Goal: Transaction & Acquisition: Register for event/course

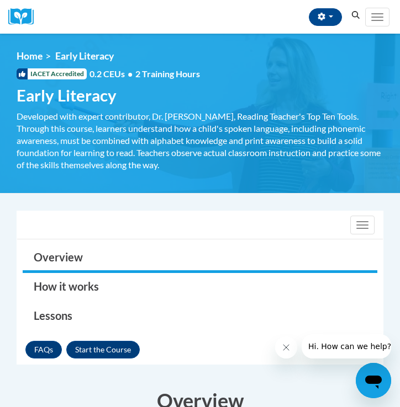
click at [358, 13] on icon "Search" at bounding box center [356, 15] width 8 height 8
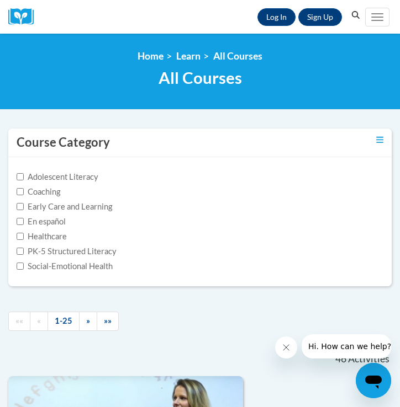
click at [20, 253] on input "PK-5 Structured Literacy" at bounding box center [20, 251] width 7 height 7
checkbox input "true"
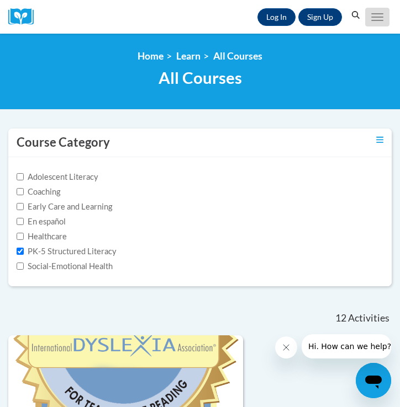
click at [375, 17] on span "Main menu" at bounding box center [377, 17] width 12 height 1
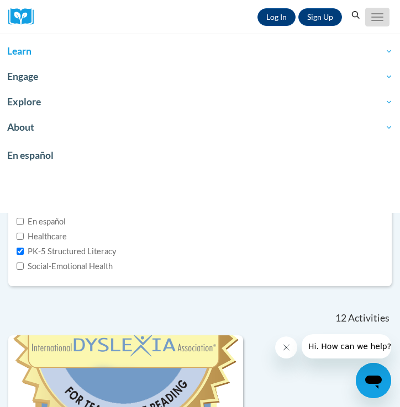
click at [375, 17] on span "Main menu" at bounding box center [377, 17] width 12 height 1
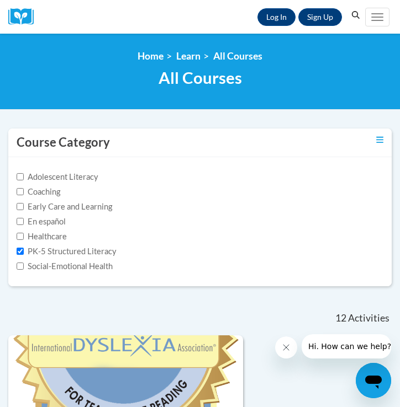
click at [18, 12] on img at bounding box center [24, 16] width 33 height 17
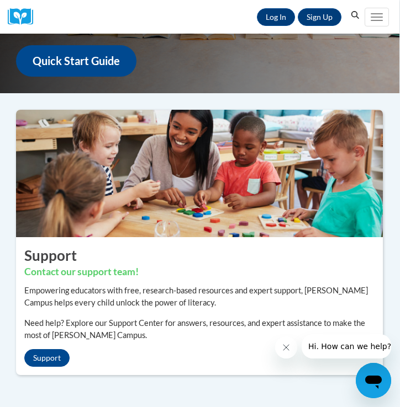
scroll to position [189, 0]
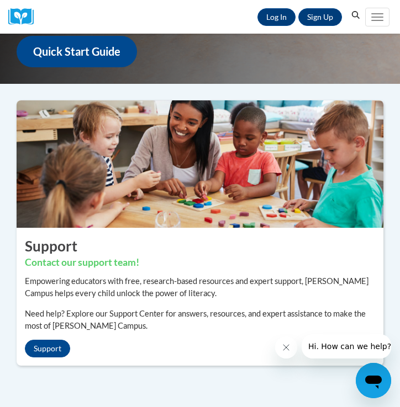
click at [354, 17] on icon "Search" at bounding box center [356, 15] width 8 height 8
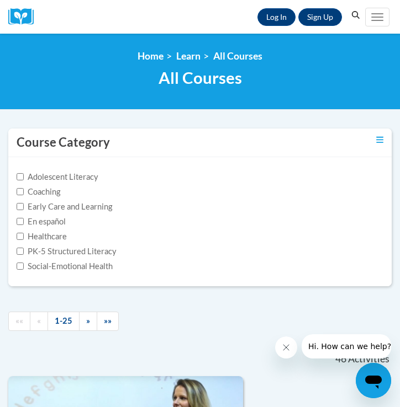
click at [23, 251] on label "PK-5 Structured Literacy" at bounding box center [67, 252] width 100 height 12
click at [23, 251] on input "PK-5 Structured Literacy" at bounding box center [20, 251] width 7 height 7
checkbox input "true"
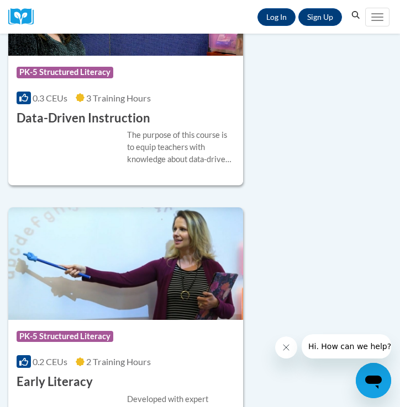
scroll to position [674, 0]
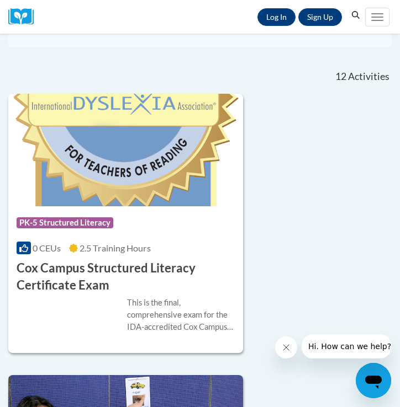
scroll to position [285, 0]
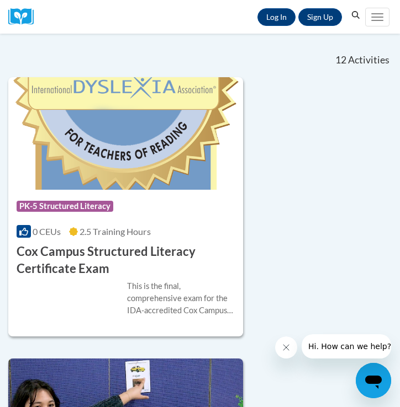
scroll to position [328, 0]
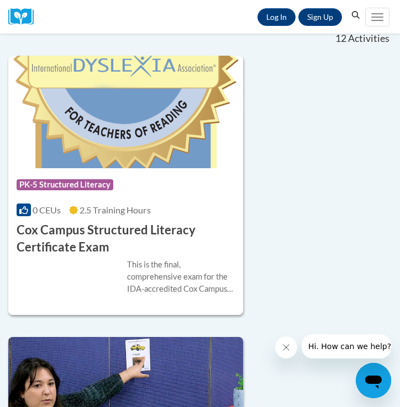
click at [90, 227] on h3 "Cox Campus Structured Literacy Certificate Exam" at bounding box center [126, 239] width 218 height 34
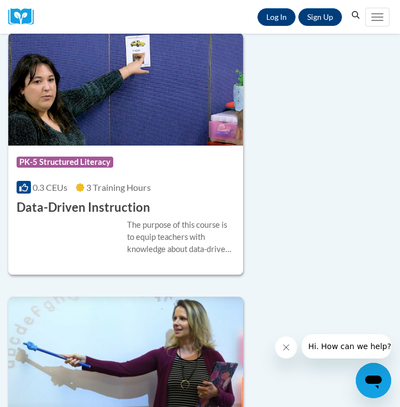
scroll to position [634, 0]
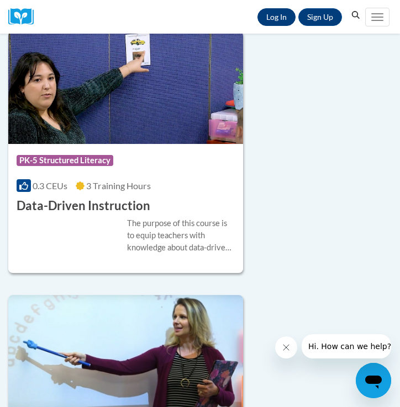
click at [278, 19] on link "Log In" at bounding box center [276, 17] width 38 height 18
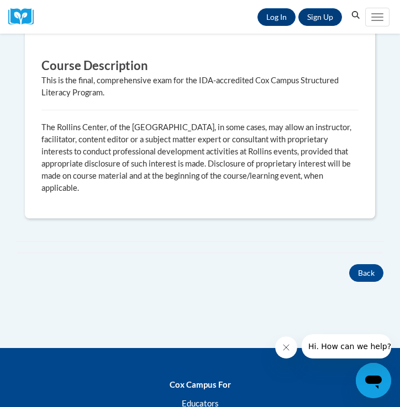
scroll to position [501, 0]
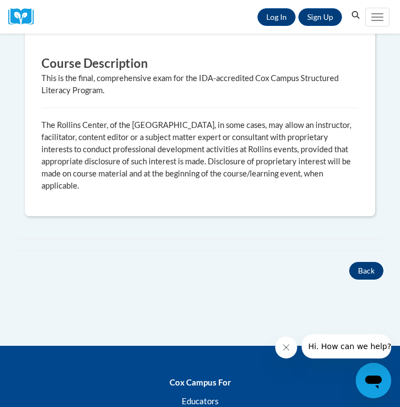
click at [363, 269] on button "Back" at bounding box center [366, 271] width 34 height 18
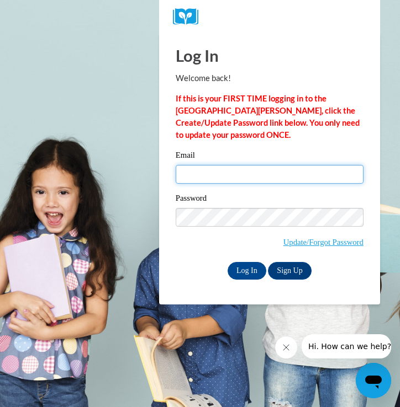
type input "[EMAIL_ADDRESS][DOMAIN_NAME]"
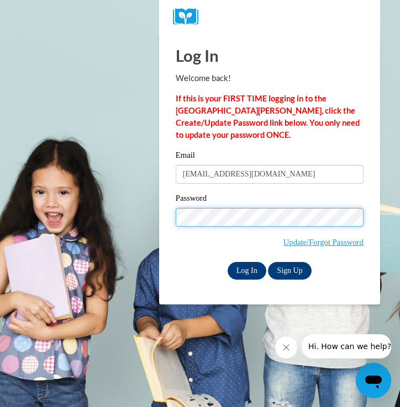
click at [246, 270] on input "Log In" at bounding box center [246, 271] width 39 height 18
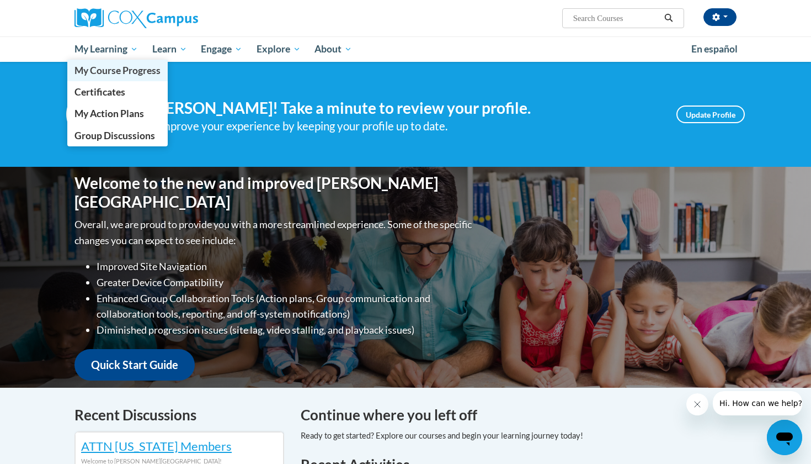
click at [109, 68] on span "My Course Progress" at bounding box center [117, 71] width 86 height 12
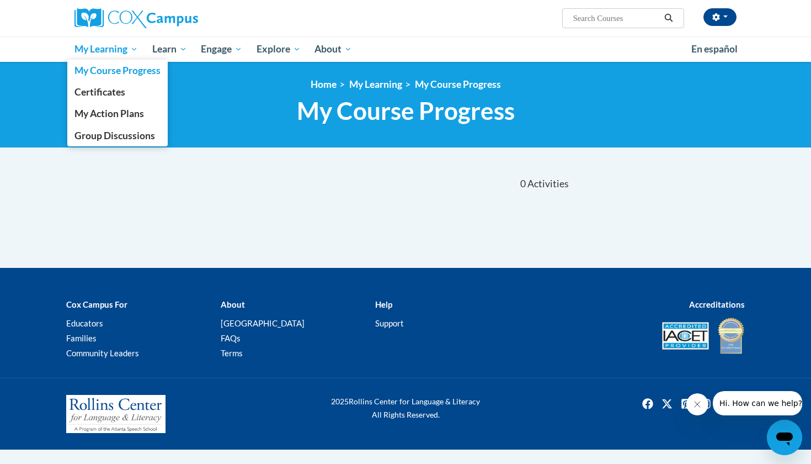
click at [113, 51] on span "My Learning" at bounding box center [105, 48] width 63 height 13
click at [108, 93] on span "Certificates" at bounding box center [99, 92] width 51 height 12
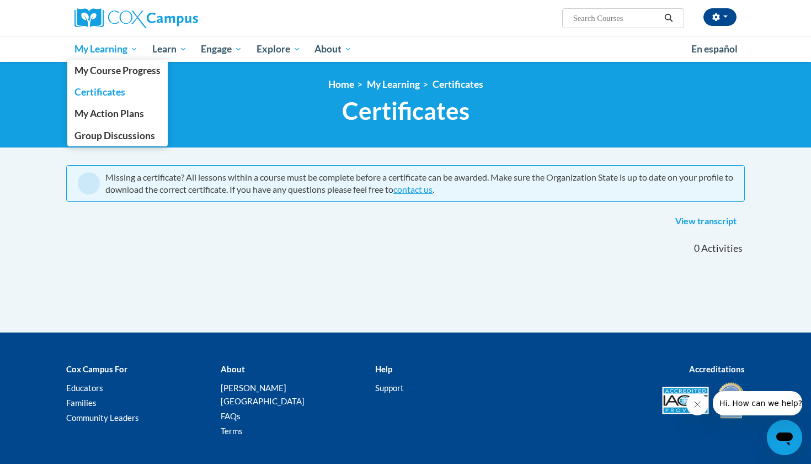
click at [120, 47] on span "My Learning" at bounding box center [105, 48] width 63 height 13
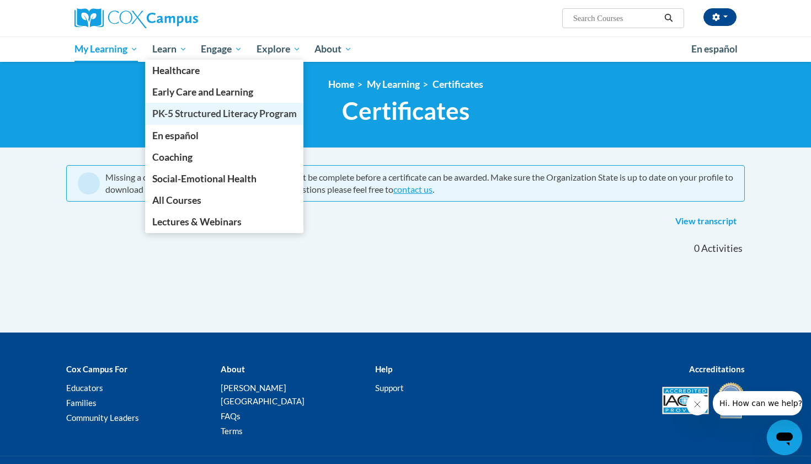
click at [171, 114] on span "PK-5 Structured Literacy Program" at bounding box center [224, 114] width 145 height 12
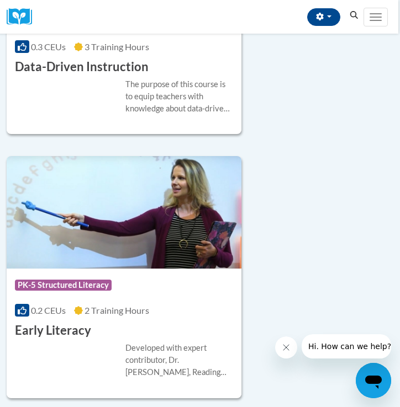
scroll to position [771, 2]
